Goal: Information Seeking & Learning: Find specific fact

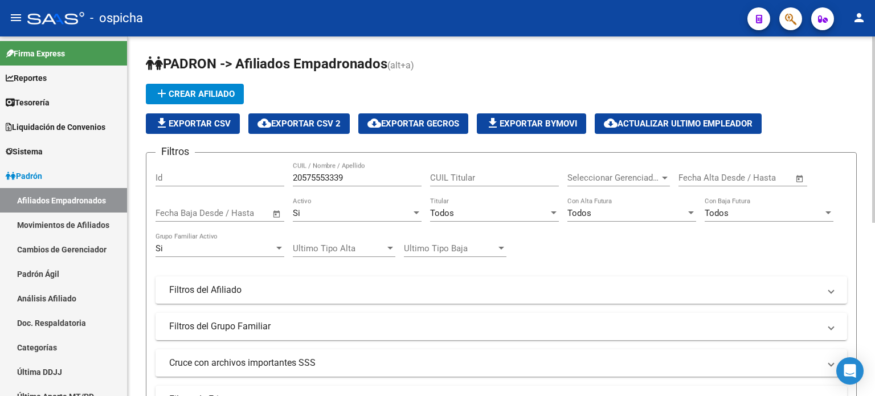
click at [356, 180] on input "20575553339" at bounding box center [357, 178] width 129 height 10
type input "2"
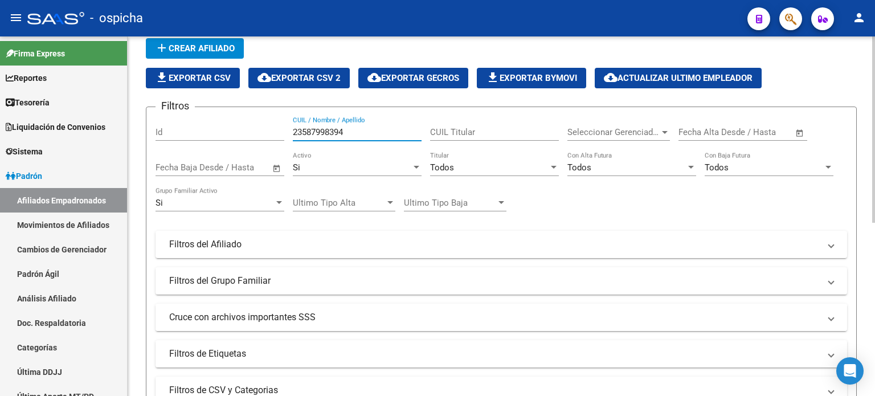
scroll to position [114, 0]
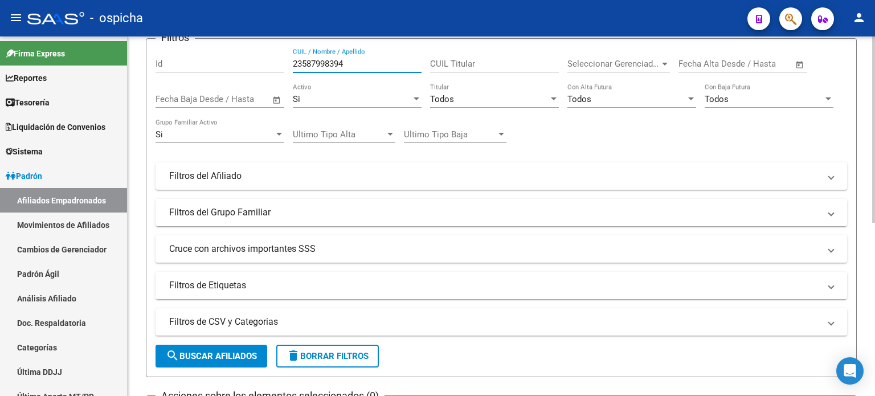
type input "23587998394"
click at [235, 346] on button "search Buscar Afiliados" at bounding box center [211, 356] width 112 height 23
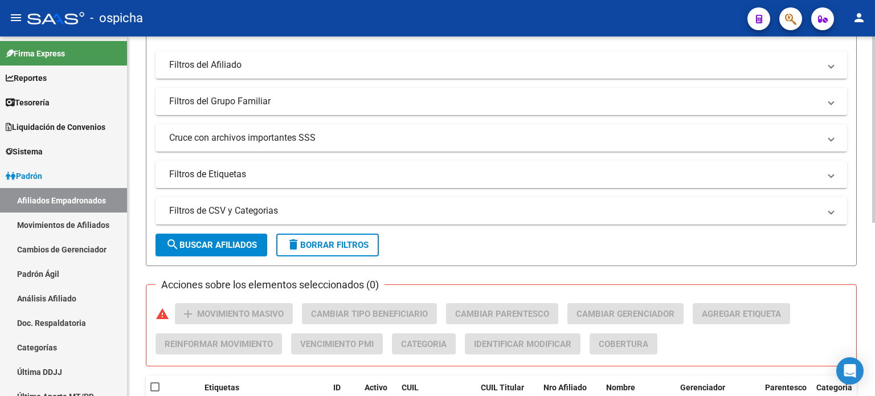
scroll to position [285, 0]
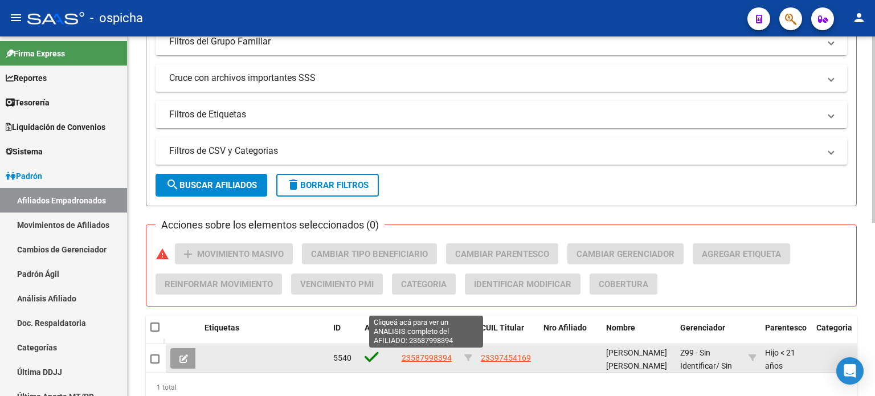
click at [440, 347] on datatable-body-cell "23587998394" at bounding box center [428, 358] width 63 height 28
click at [429, 358] on span "23587998394" at bounding box center [426, 357] width 50 height 9
type textarea "23587998394"
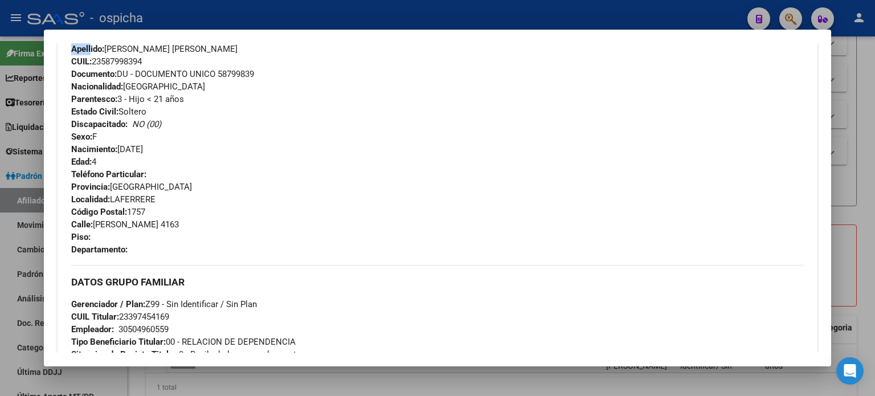
scroll to position [390, 0]
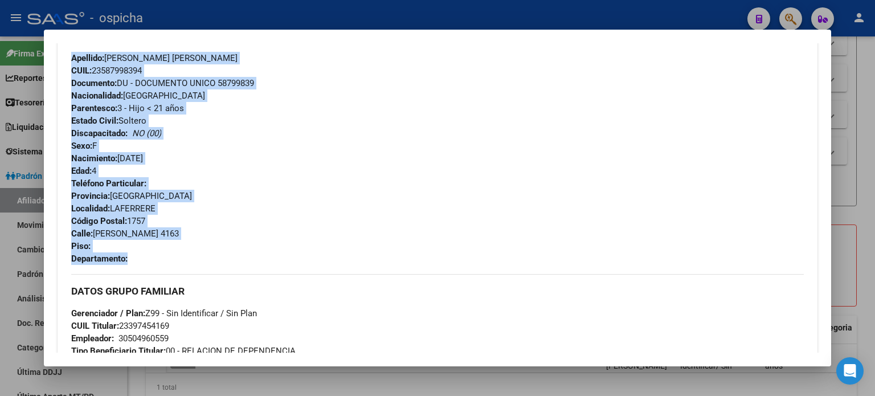
drag, startPoint x: 72, startPoint y: 47, endPoint x: 203, endPoint y: 236, distance: 230.0
click at [212, 256] on div "DATOS DEL AFILIADO Apellido: [PERSON_NAME] [PERSON_NAME]: 23587998394 Documento…" at bounding box center [437, 142] width 732 height 246
copy div "Apellido: [PERSON_NAME] [PERSON_NAME]: 23587998394 Documento: DU - DOCUMENTO UN…"
click at [356, 250] on div "Teléfono Particular: Provincia: [GEOGRAPHIC_DATA] Localidad: LAFERRERE Código P…" at bounding box center [437, 221] width 732 height 88
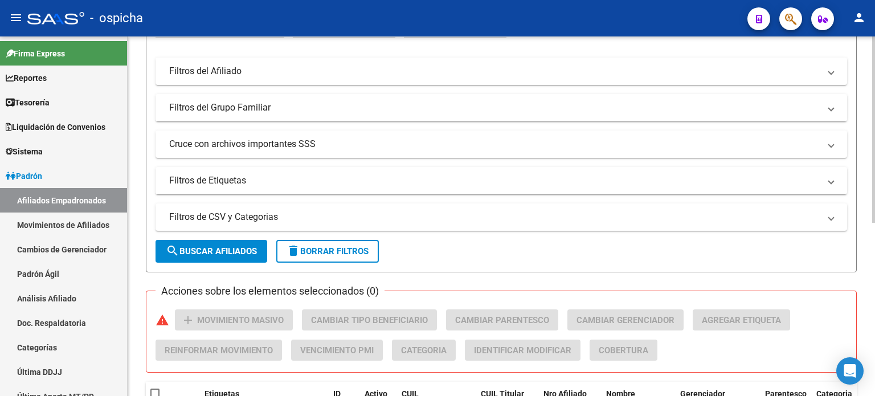
scroll to position [57, 0]
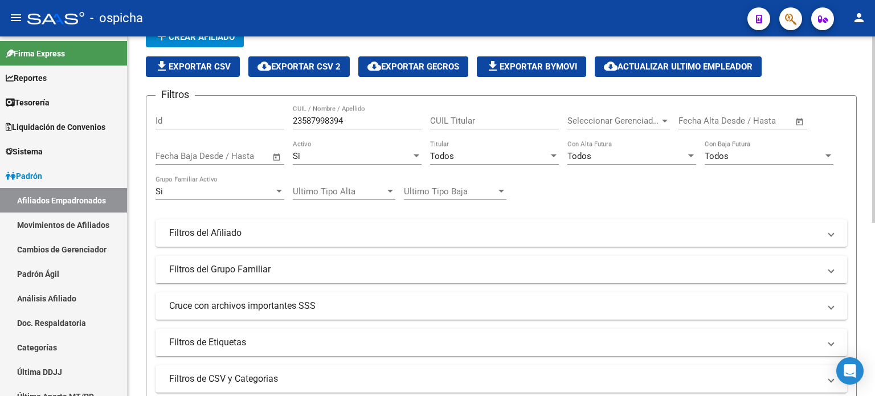
click at [356, 121] on input "23587998394" at bounding box center [357, 121] width 129 height 10
type input "2"
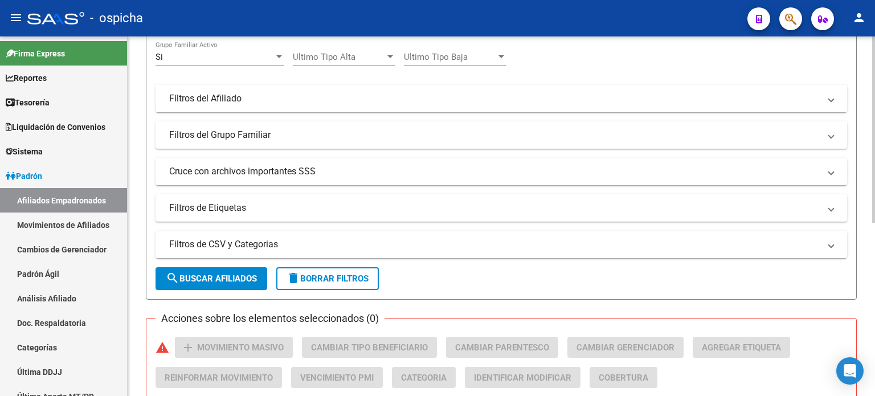
scroll to position [228, 0]
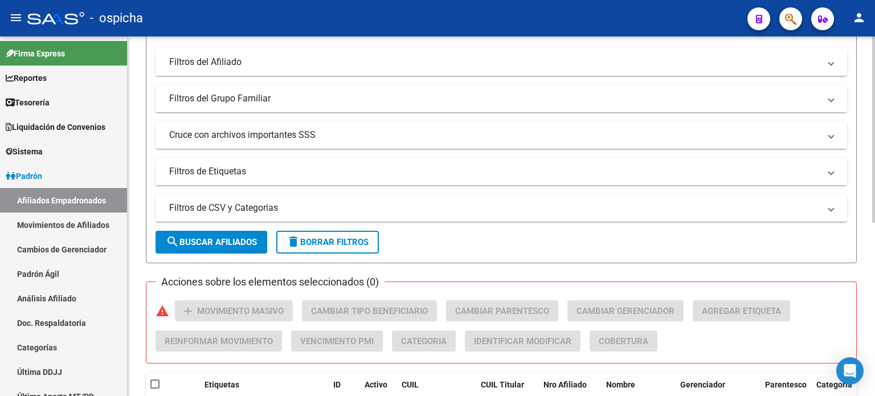
type input "20382291027"
click at [235, 241] on span "search Buscar Afiliados" at bounding box center [211, 242] width 91 height 10
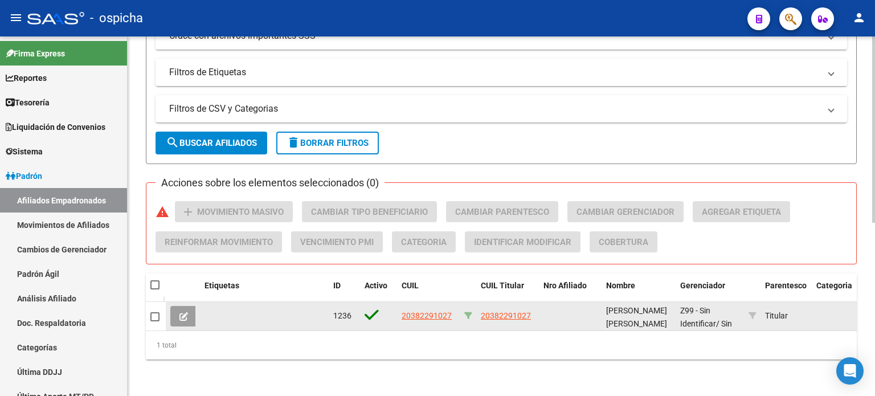
scroll to position [334, 0]
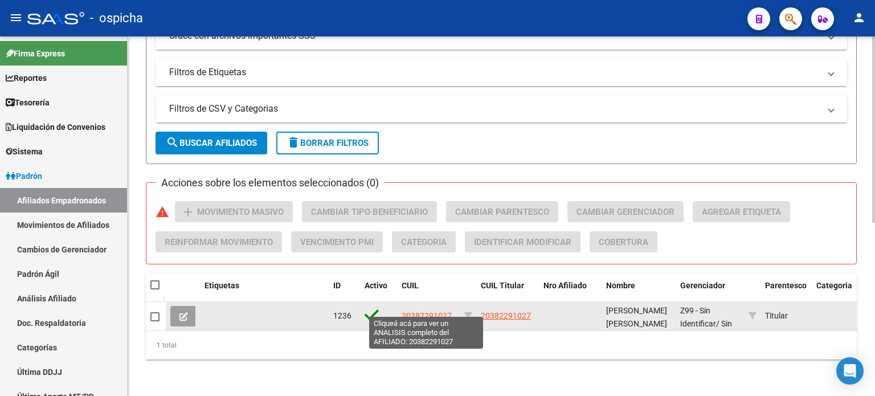
click at [439, 311] on span "20382291027" at bounding box center [426, 315] width 50 height 9
type textarea "20382291027"
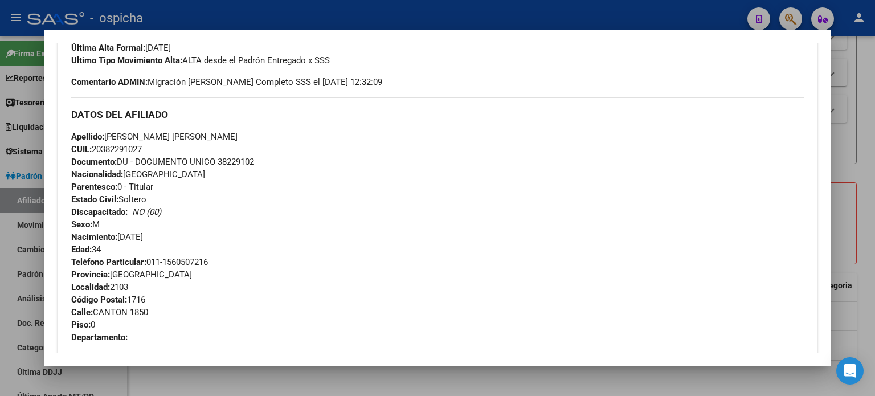
scroll to position [342, 0]
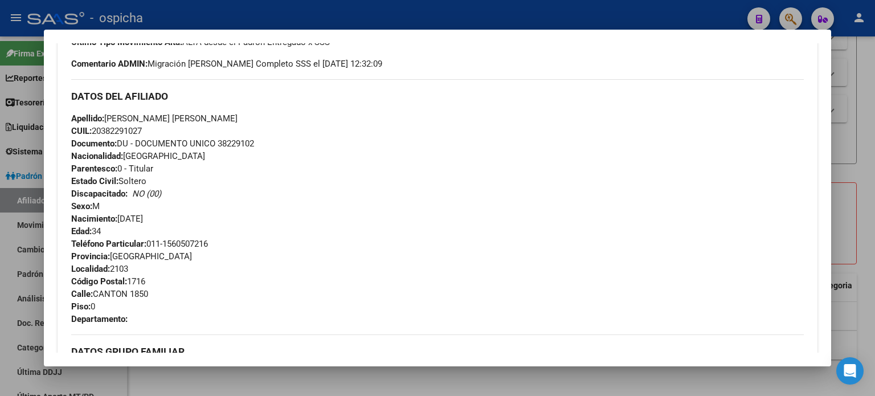
drag, startPoint x: 72, startPoint y: 96, endPoint x: 212, endPoint y: 325, distance: 267.9
click at [212, 325] on div "DATOS DEL AFILIADO Apellido: [PERSON_NAME] [PERSON_NAME] CUIL: 20382291027 Docu…" at bounding box center [437, 202] width 732 height 246
